Goal: Navigation & Orientation: Find specific page/section

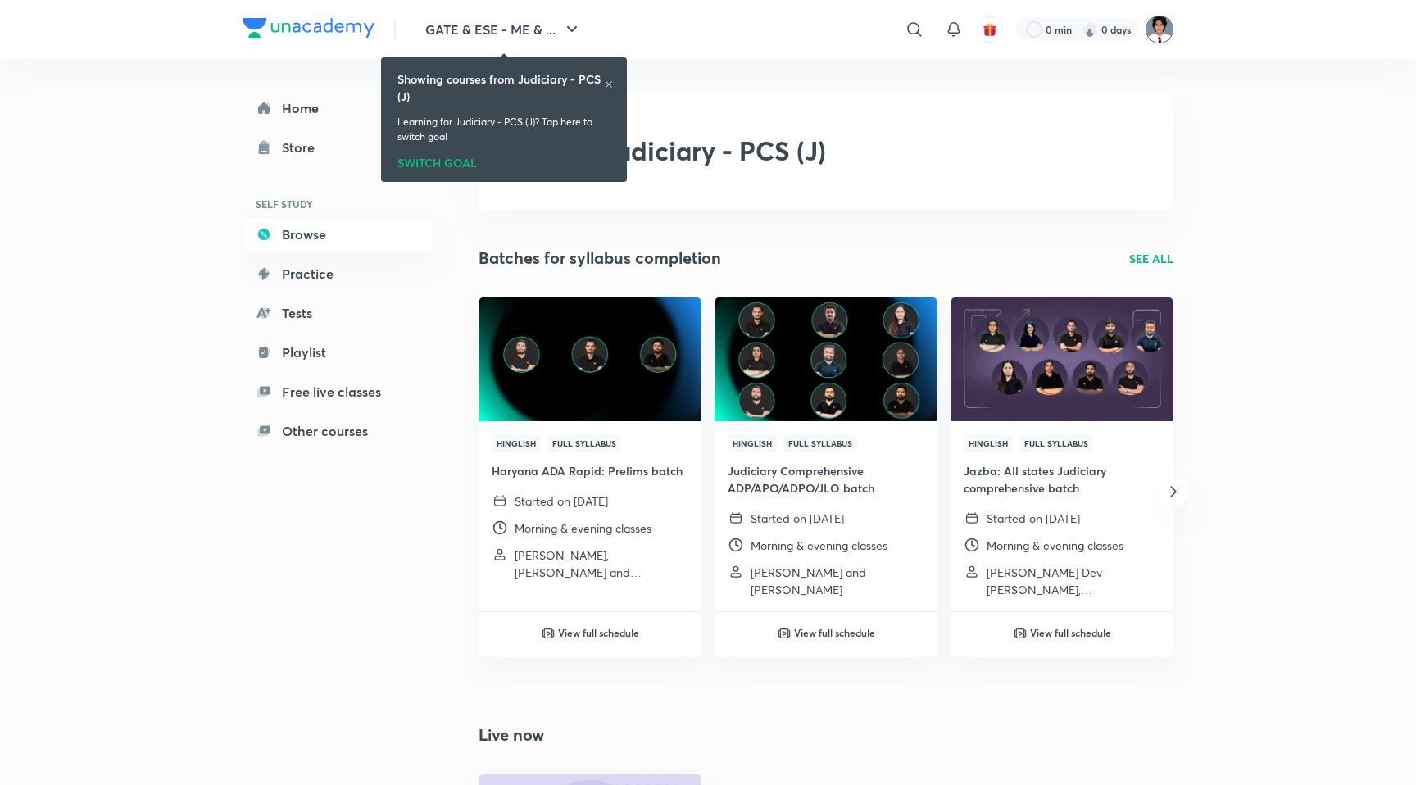
click at [1162, 36] on img at bounding box center [1160, 30] width 28 height 28
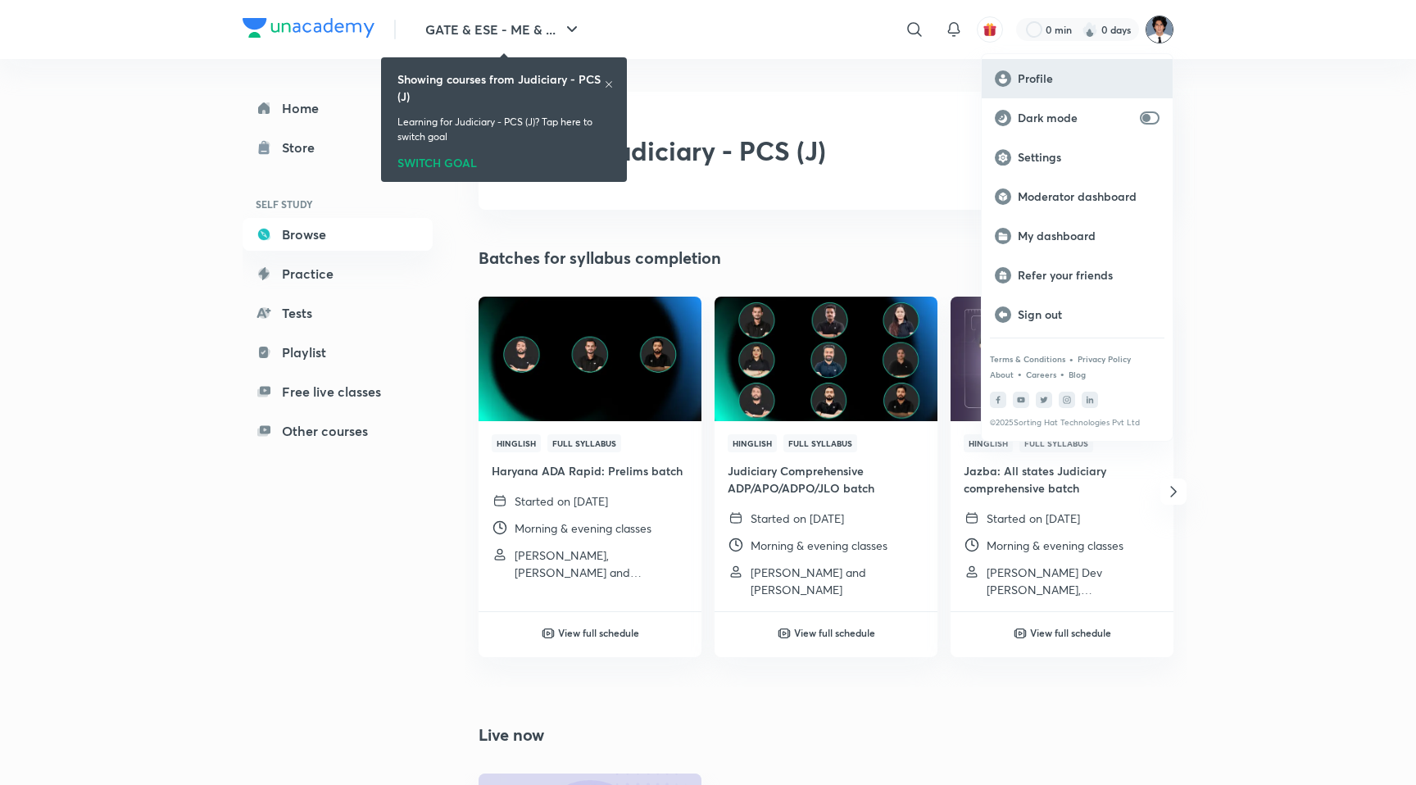
click at [1080, 71] on p "Profile" at bounding box center [1089, 78] width 142 height 15
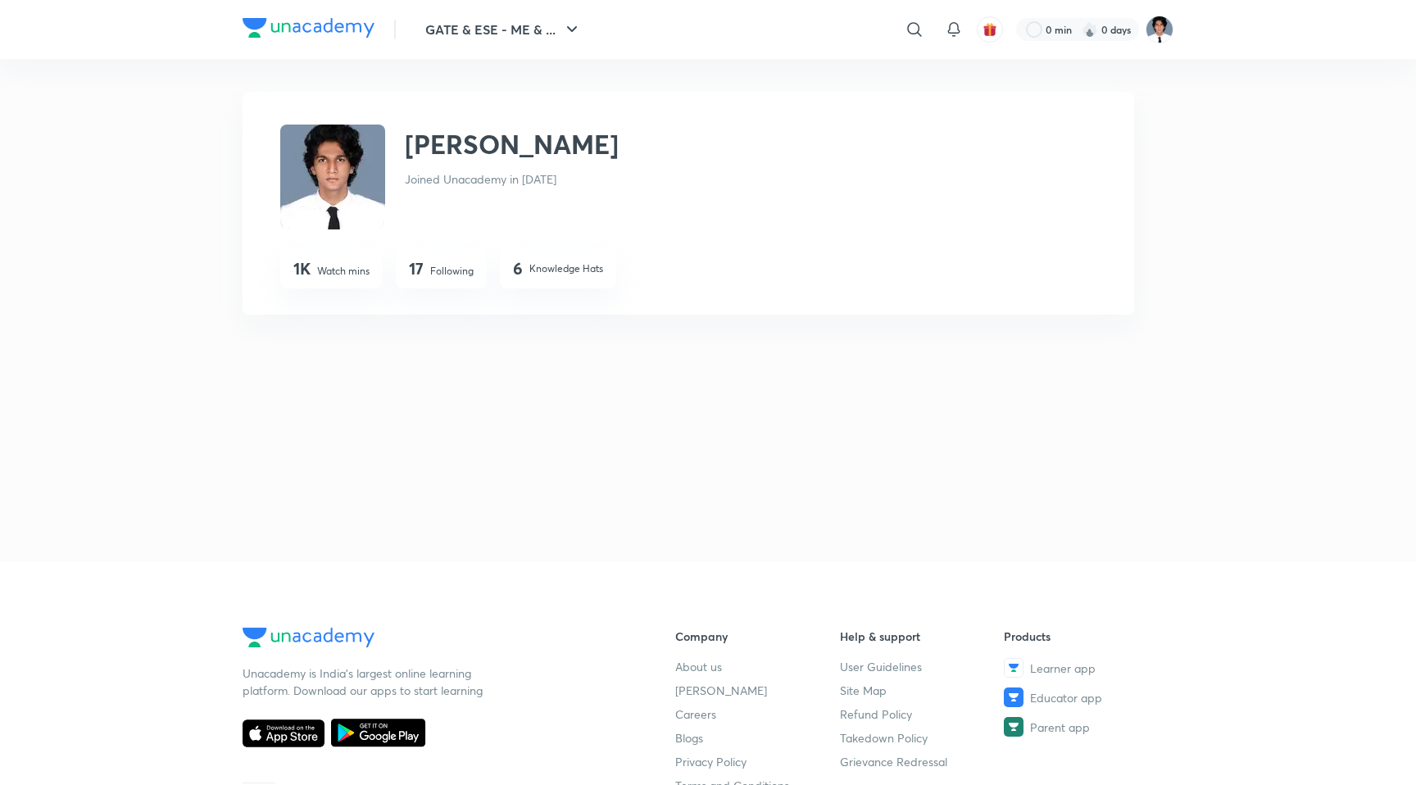
click at [260, 25] on img at bounding box center [309, 28] width 132 height 20
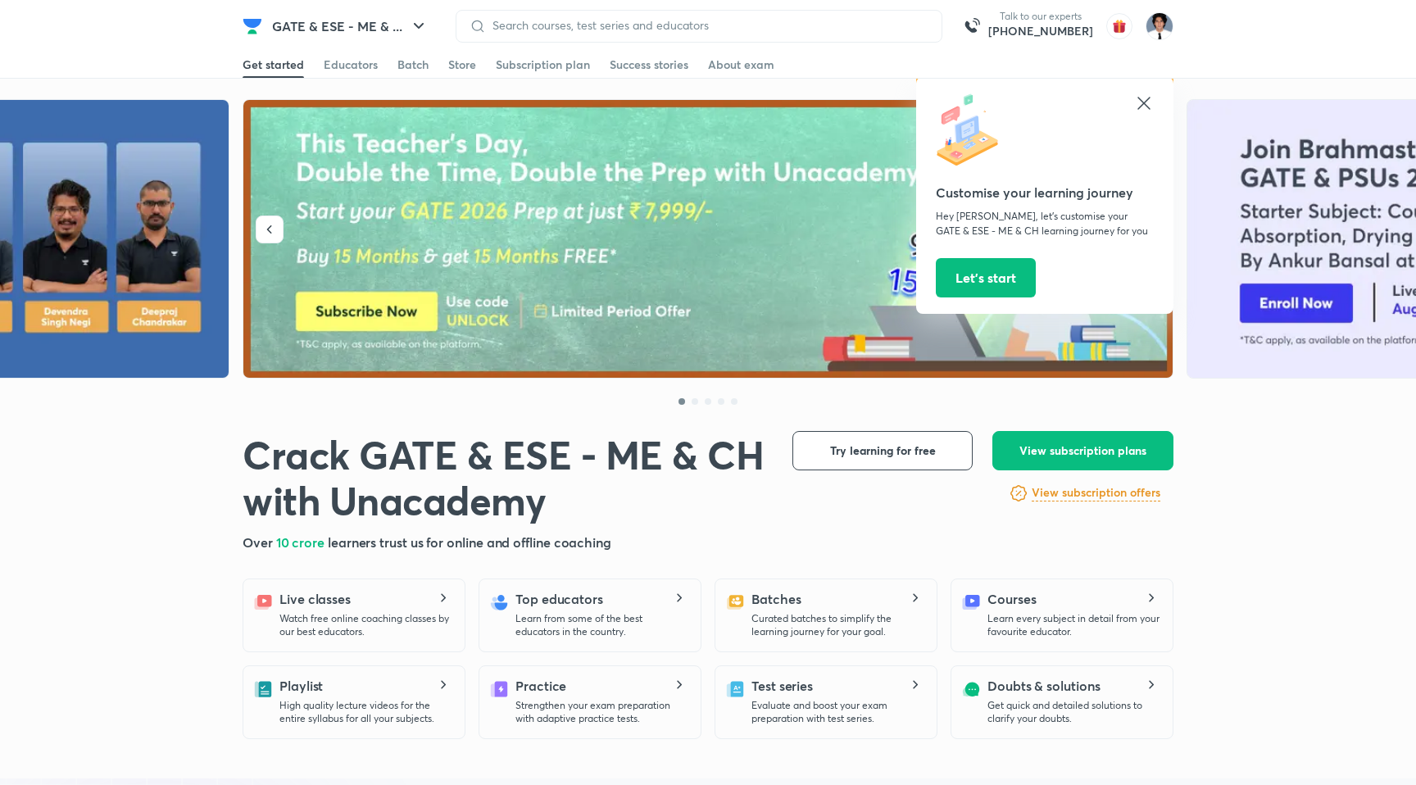
click at [1144, 97] on icon at bounding box center [1145, 103] width 20 height 20
